Goal: Use online tool/utility

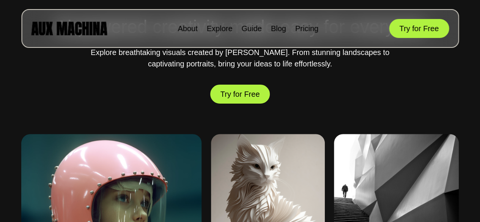
scroll to position [268, 0]
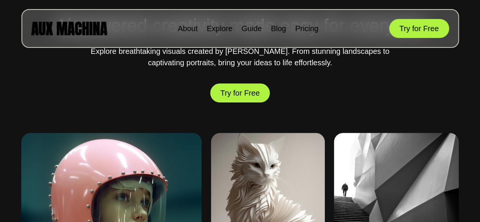
click at [236, 94] on button "Try for Free" at bounding box center [240, 92] width 60 height 19
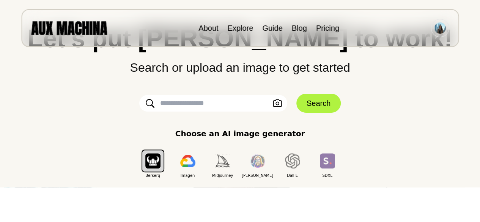
scroll to position [53, 0]
click at [176, 105] on input "text" at bounding box center [213, 102] width 148 height 17
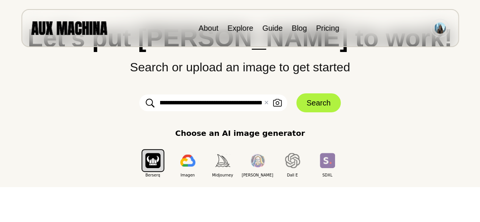
scroll to position [0, 349]
type input "**********"
click at [318, 102] on button "Search" at bounding box center [318, 102] width 44 height 19
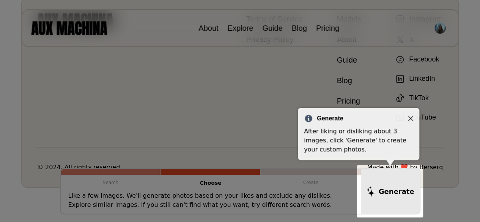
scroll to position [199, 0]
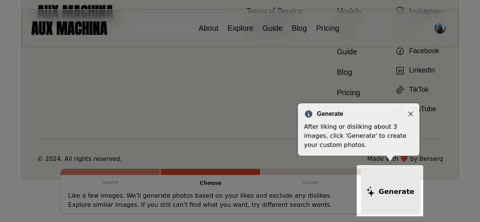
click at [412, 114] on icon "Close" at bounding box center [410, 113] width 5 height 5
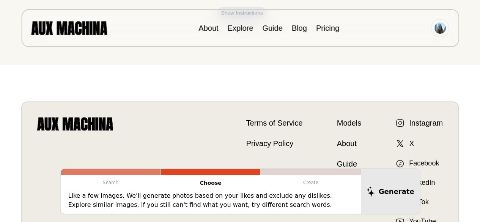
scroll to position [0, 0]
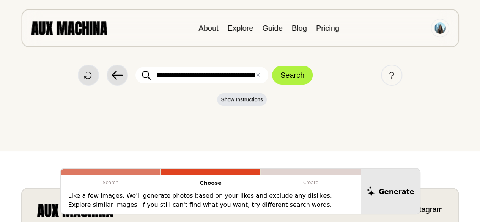
click at [127, 136] on div "**********" at bounding box center [239, 75] width 449 height 151
click at [285, 74] on button "Search" at bounding box center [292, 75] width 41 height 19
click at [294, 79] on button "Search" at bounding box center [292, 75] width 41 height 19
click at [229, 97] on button "Show Instructions" at bounding box center [242, 99] width 50 height 13
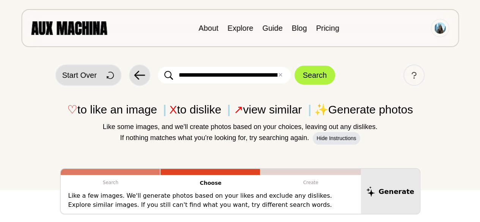
click at [82, 79] on span "Start Over" at bounding box center [79, 74] width 34 height 11
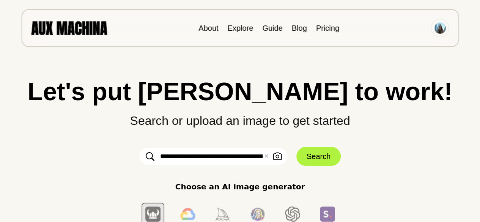
click at [307, 163] on button "Search" at bounding box center [318, 156] width 44 height 19
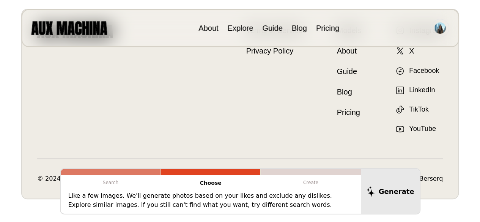
scroll to position [182, 0]
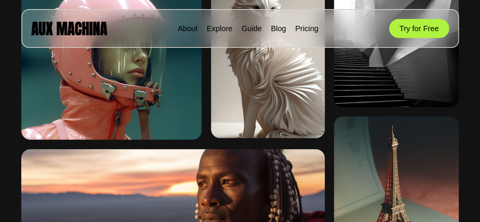
scroll to position [426, 0]
